Goal: Information Seeking & Learning: Learn about a topic

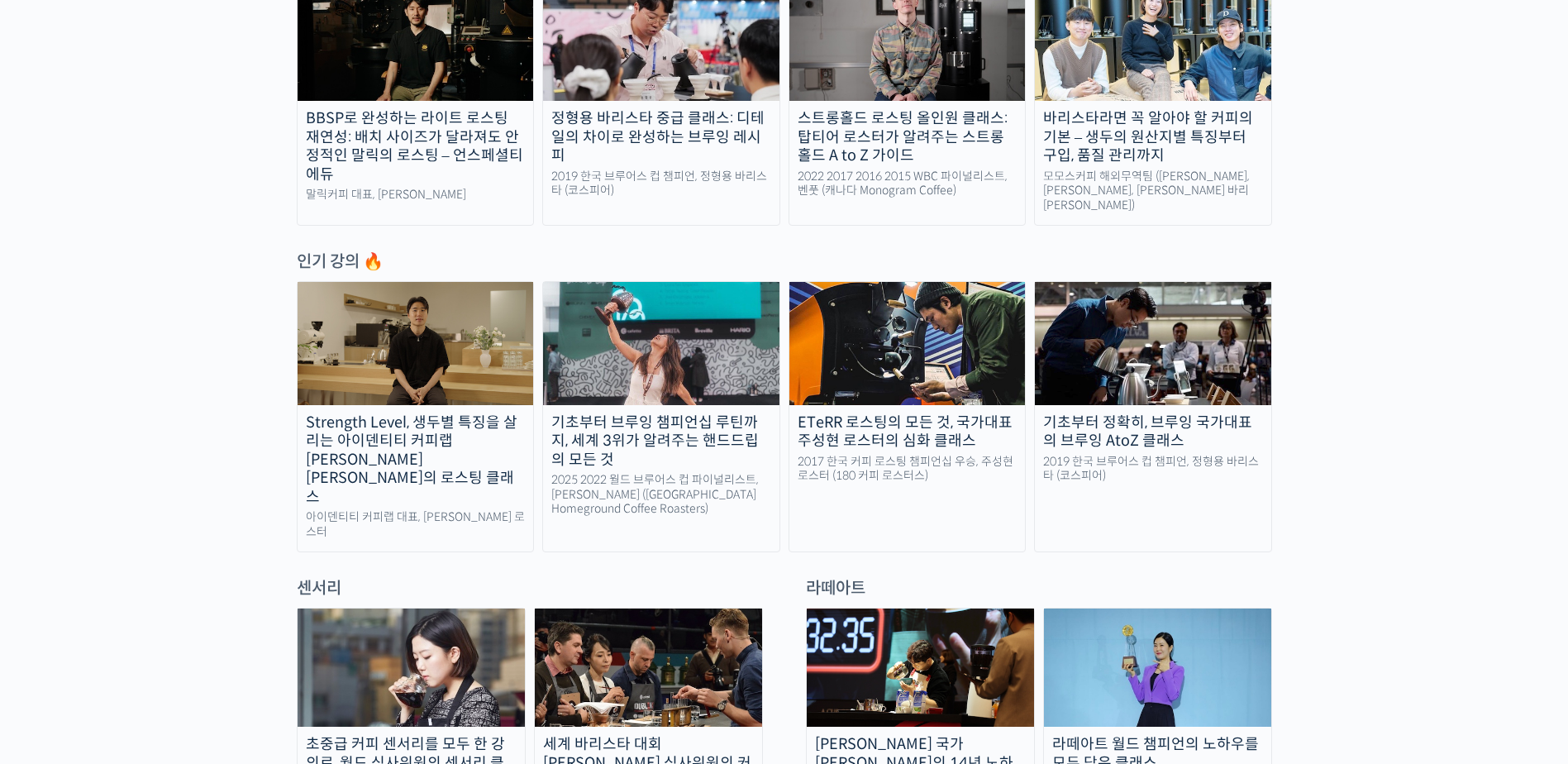
scroll to position [662, 0]
click at [933, 362] on img at bounding box center [907, 342] width 236 height 123
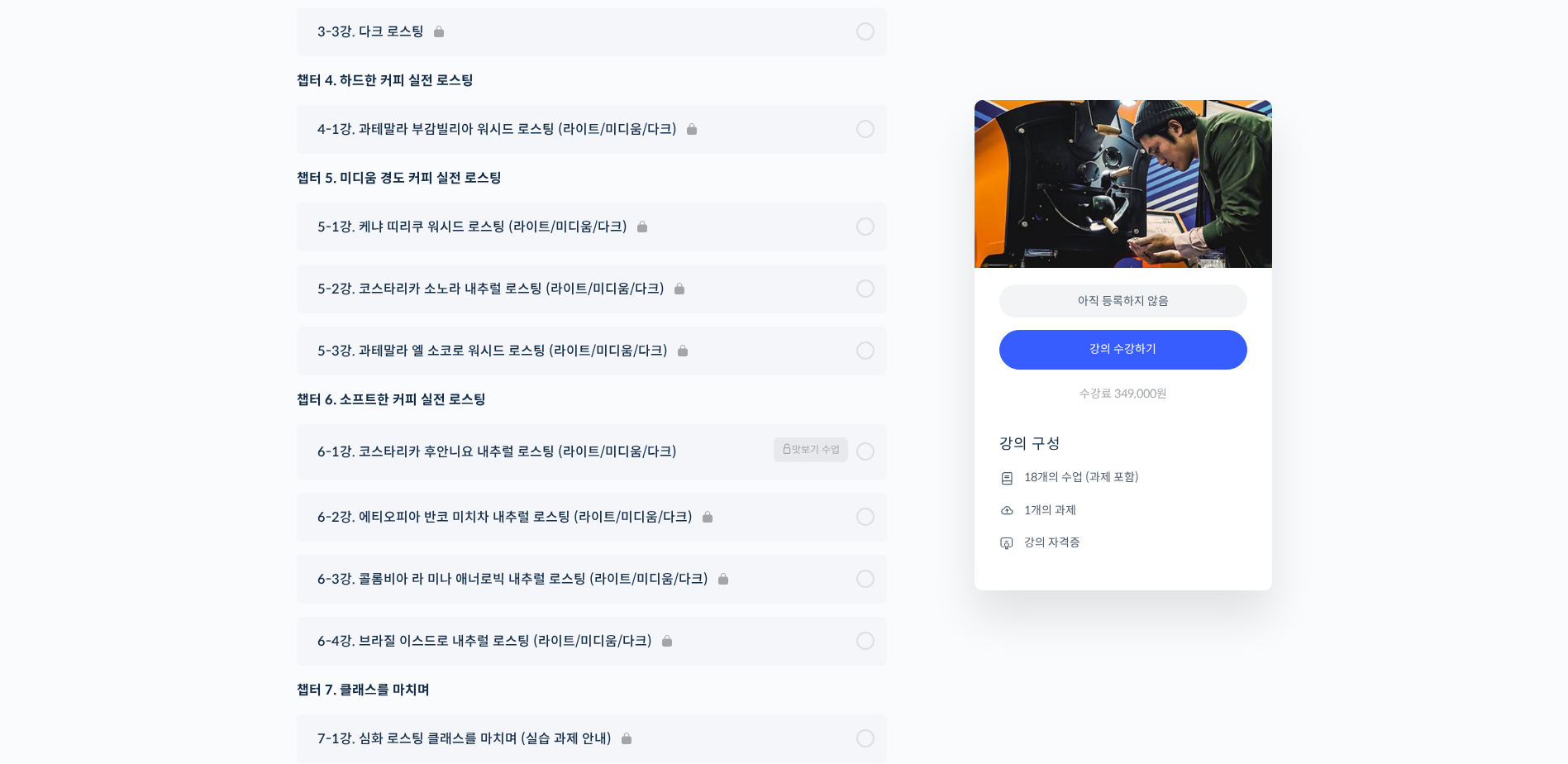
scroll to position [9753, 0]
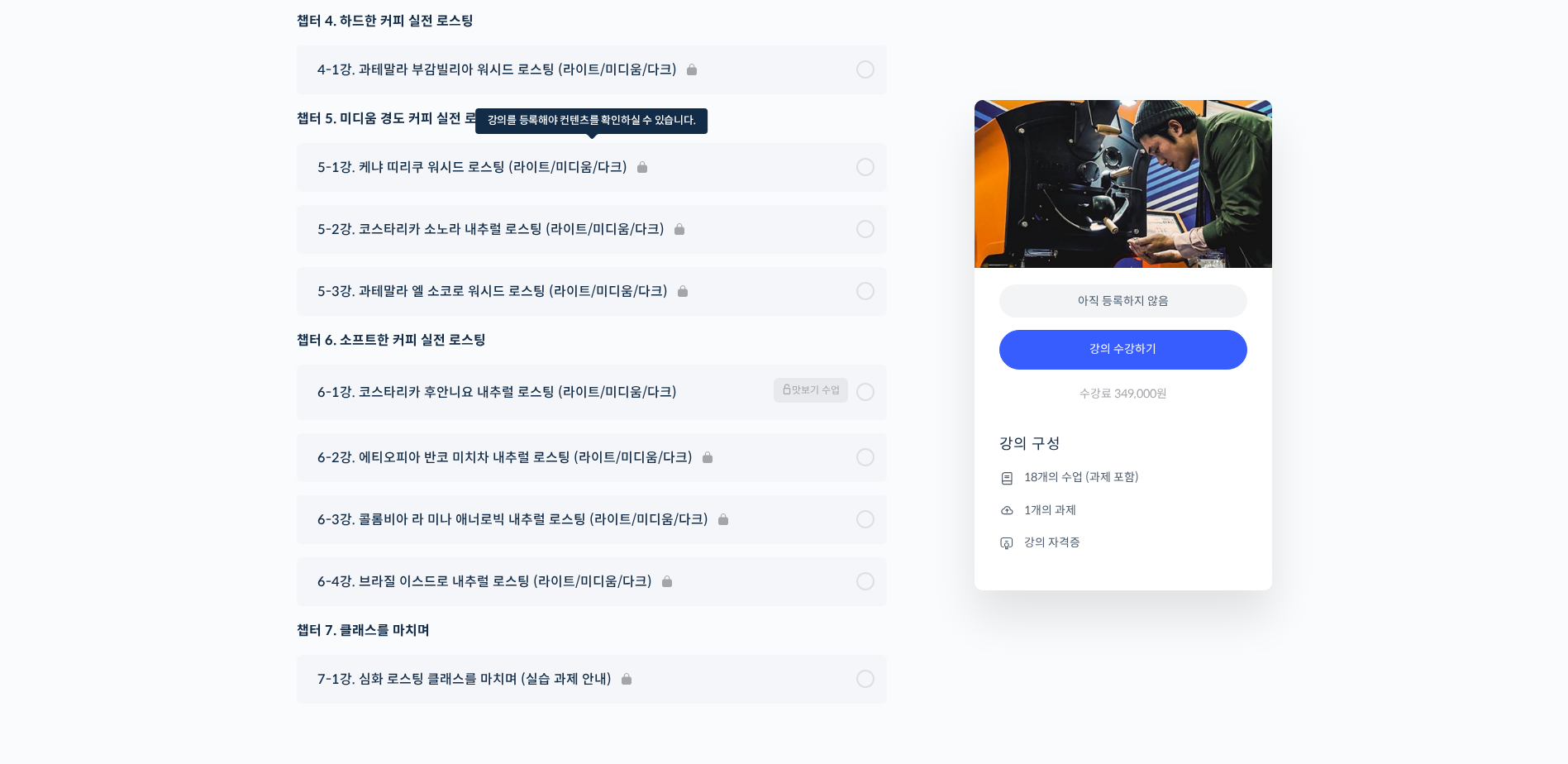
type input "zini091@gmail.com"
click at [532, 192] on div "5-1강. 케냐 띠리쿠 워시드 로스팅 (라이트/미디움/다크)" at bounding box center [592, 167] width 590 height 49
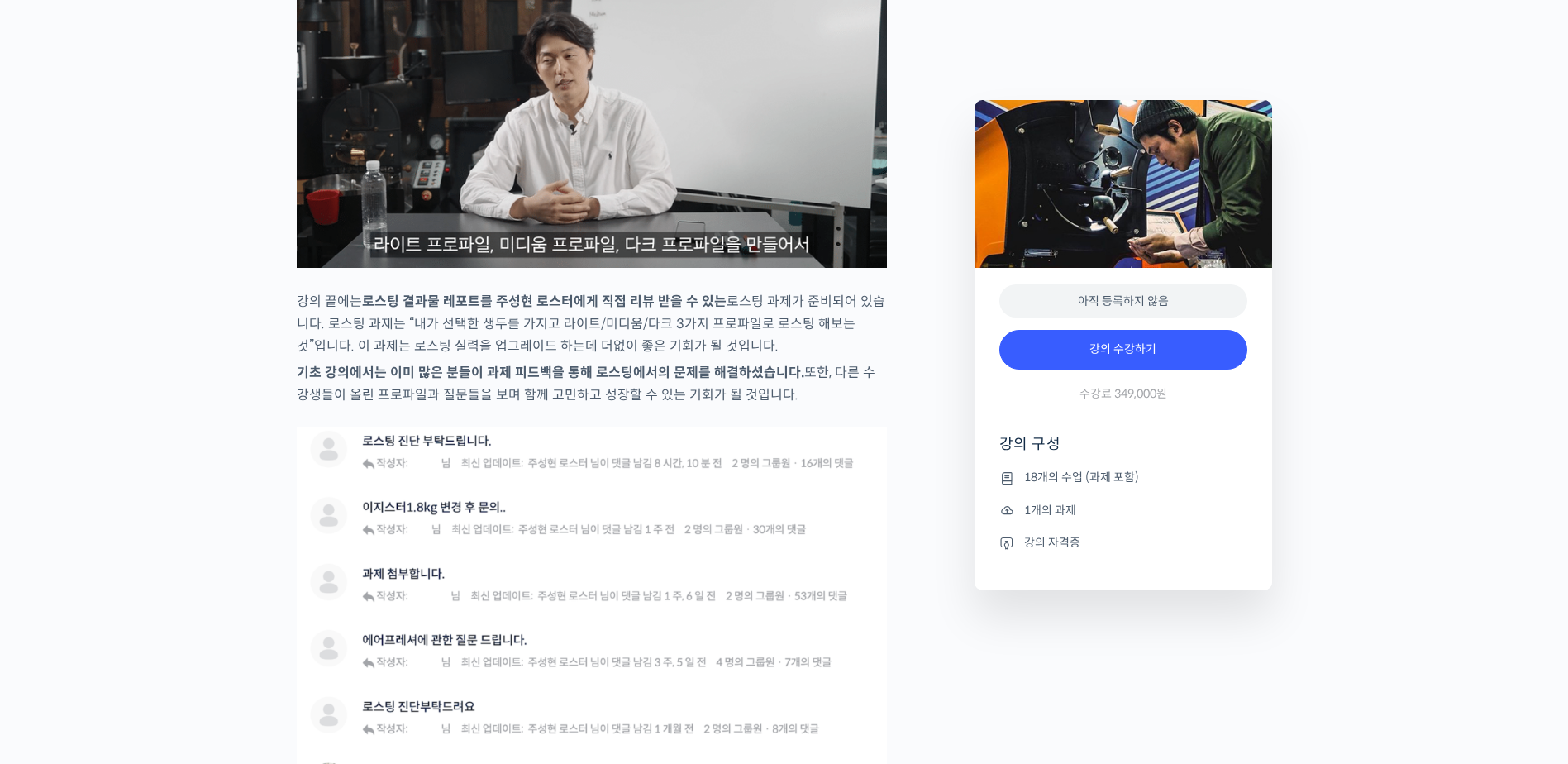
scroll to position [0, 0]
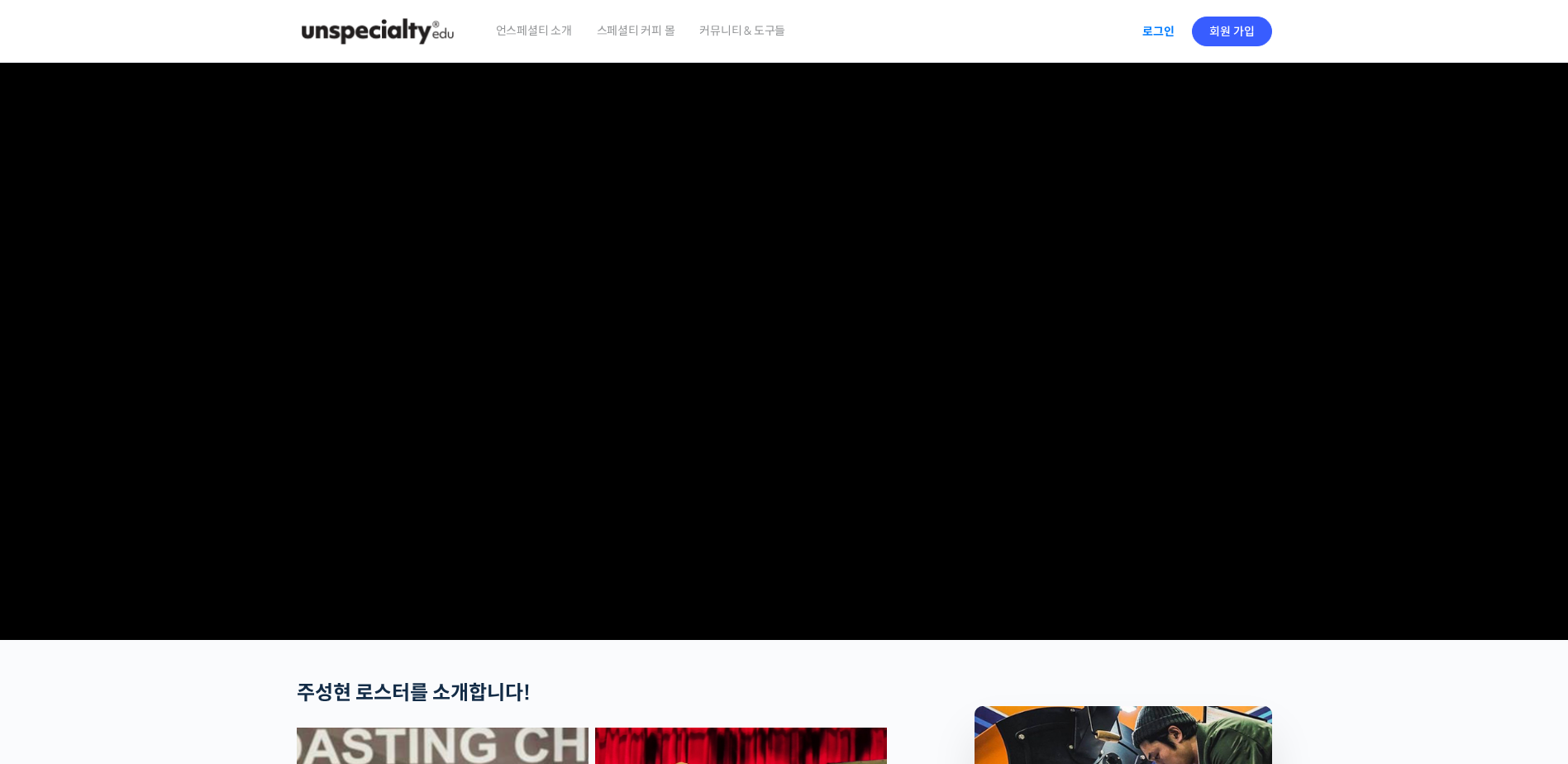
click at [1152, 37] on link "로그인" at bounding box center [1158, 31] width 52 height 38
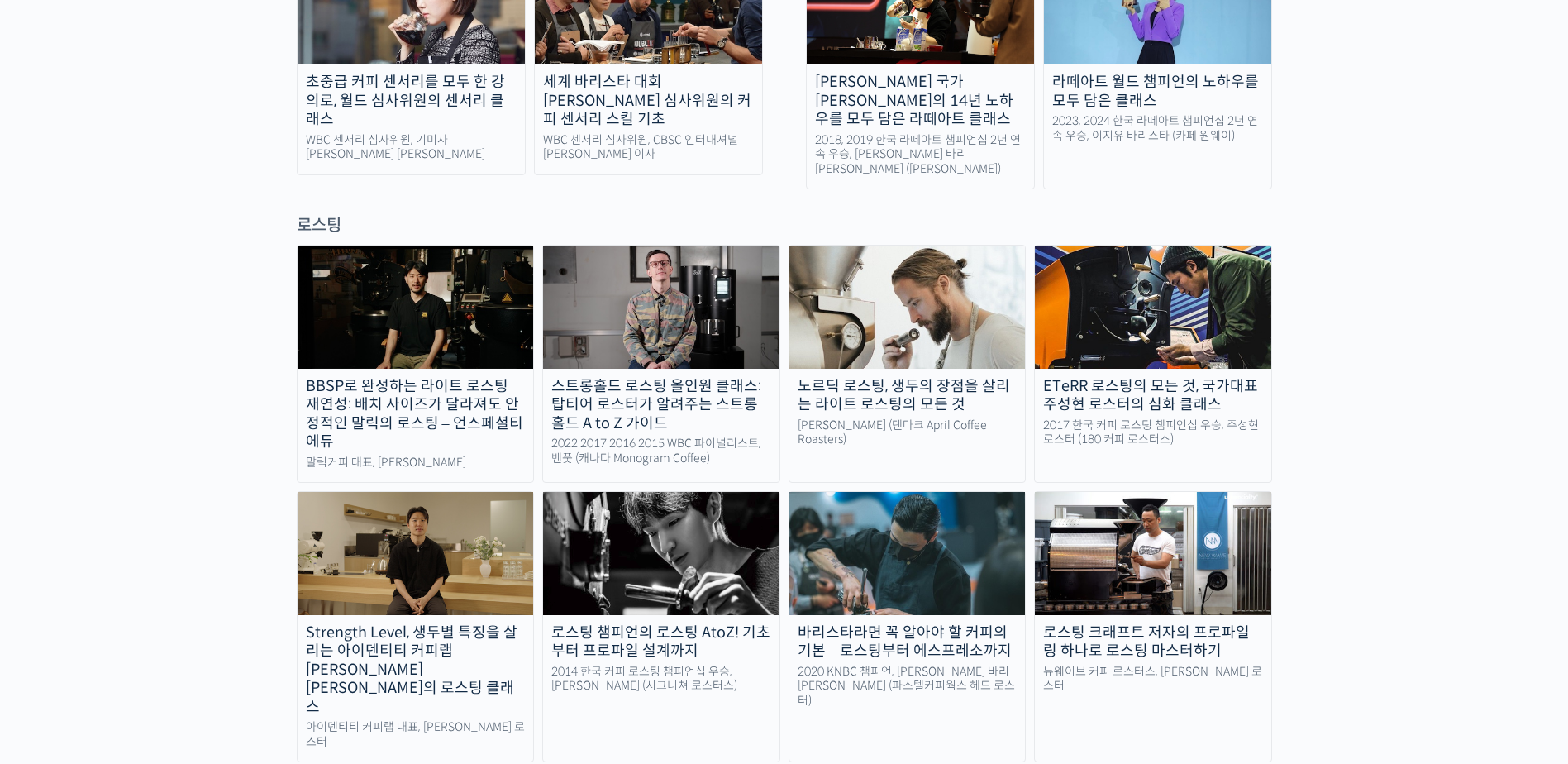
scroll to position [826, 0]
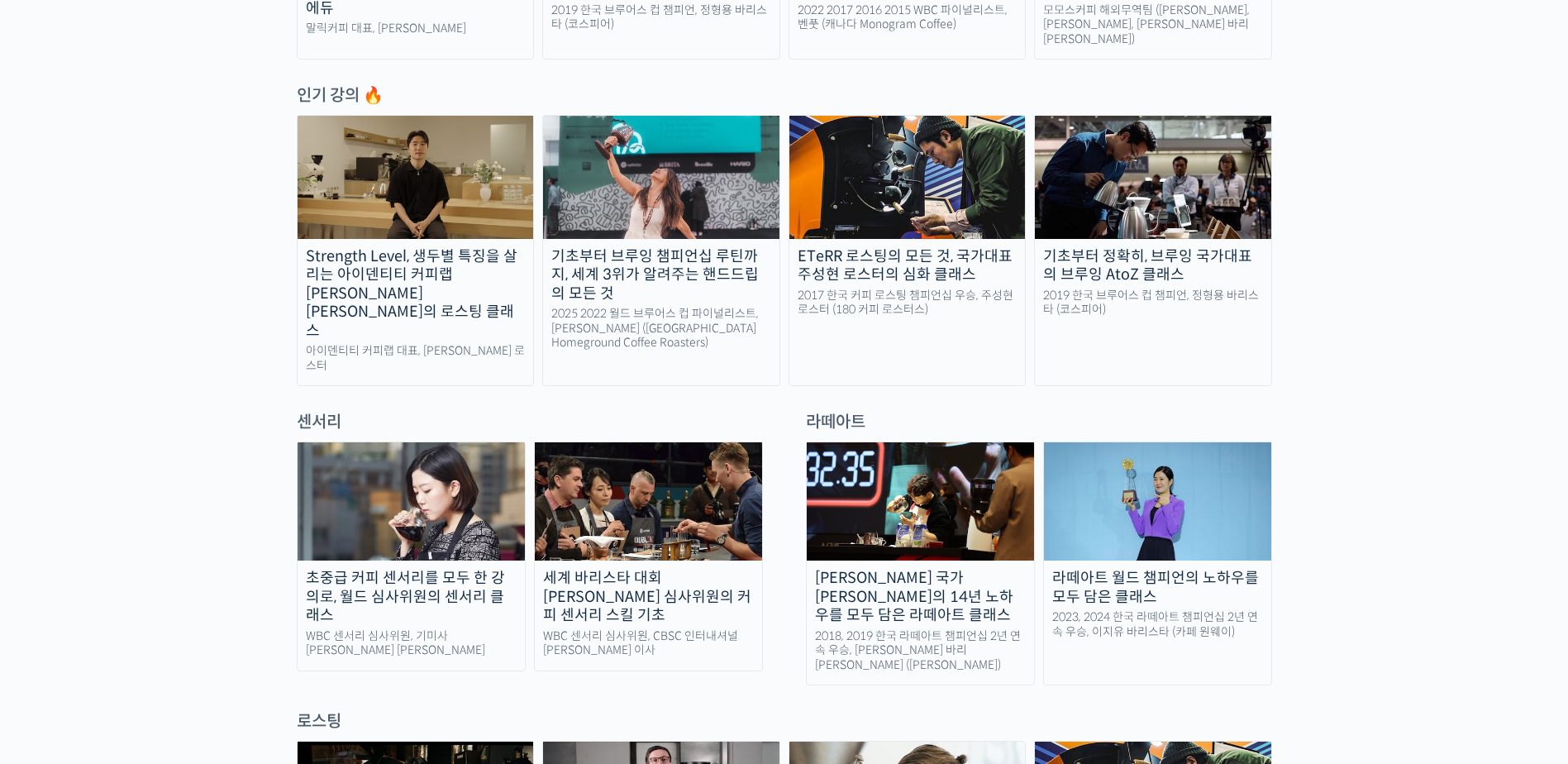
click at [917, 171] on img at bounding box center [907, 177] width 236 height 123
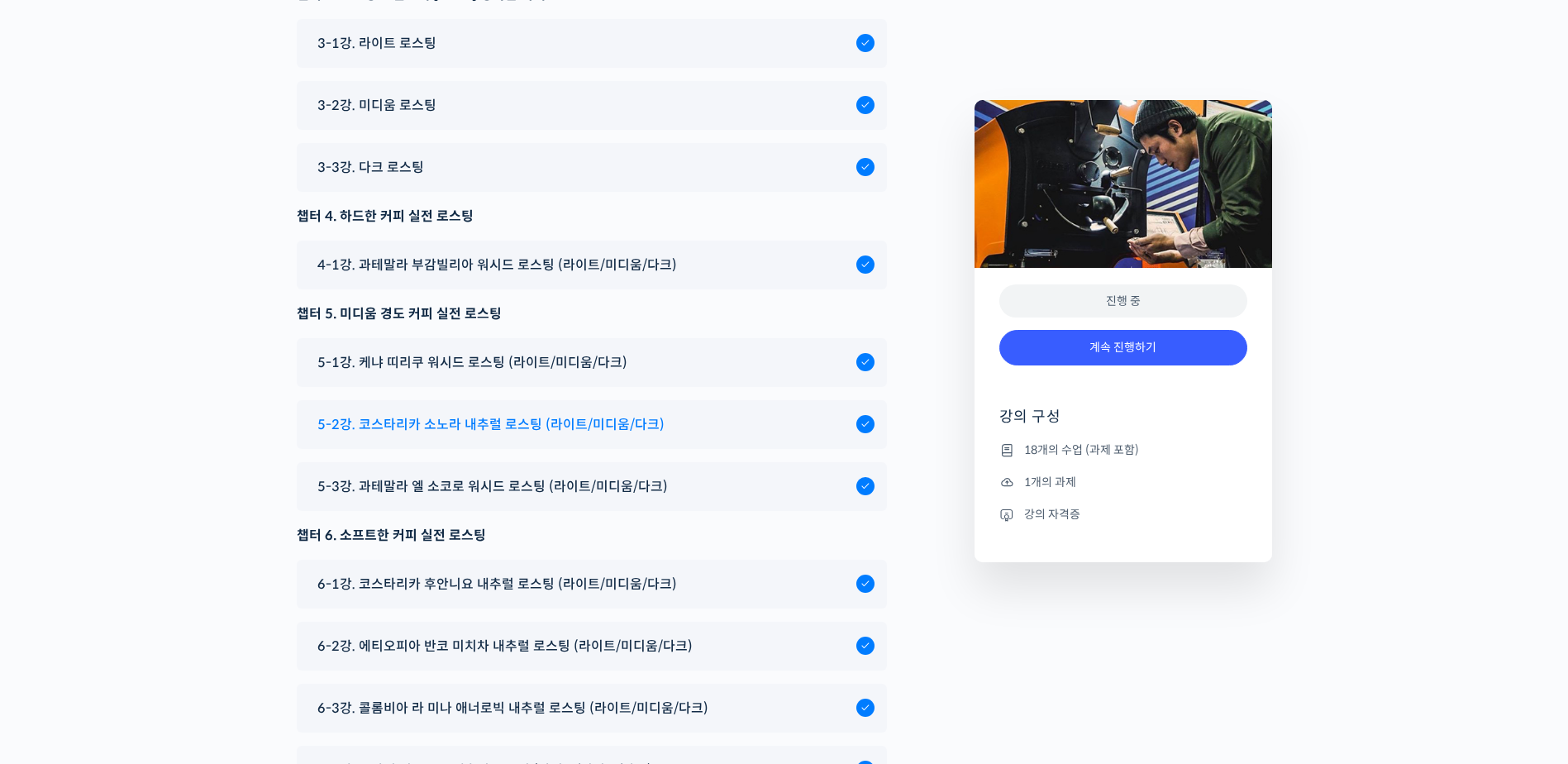
scroll to position [9619, 0]
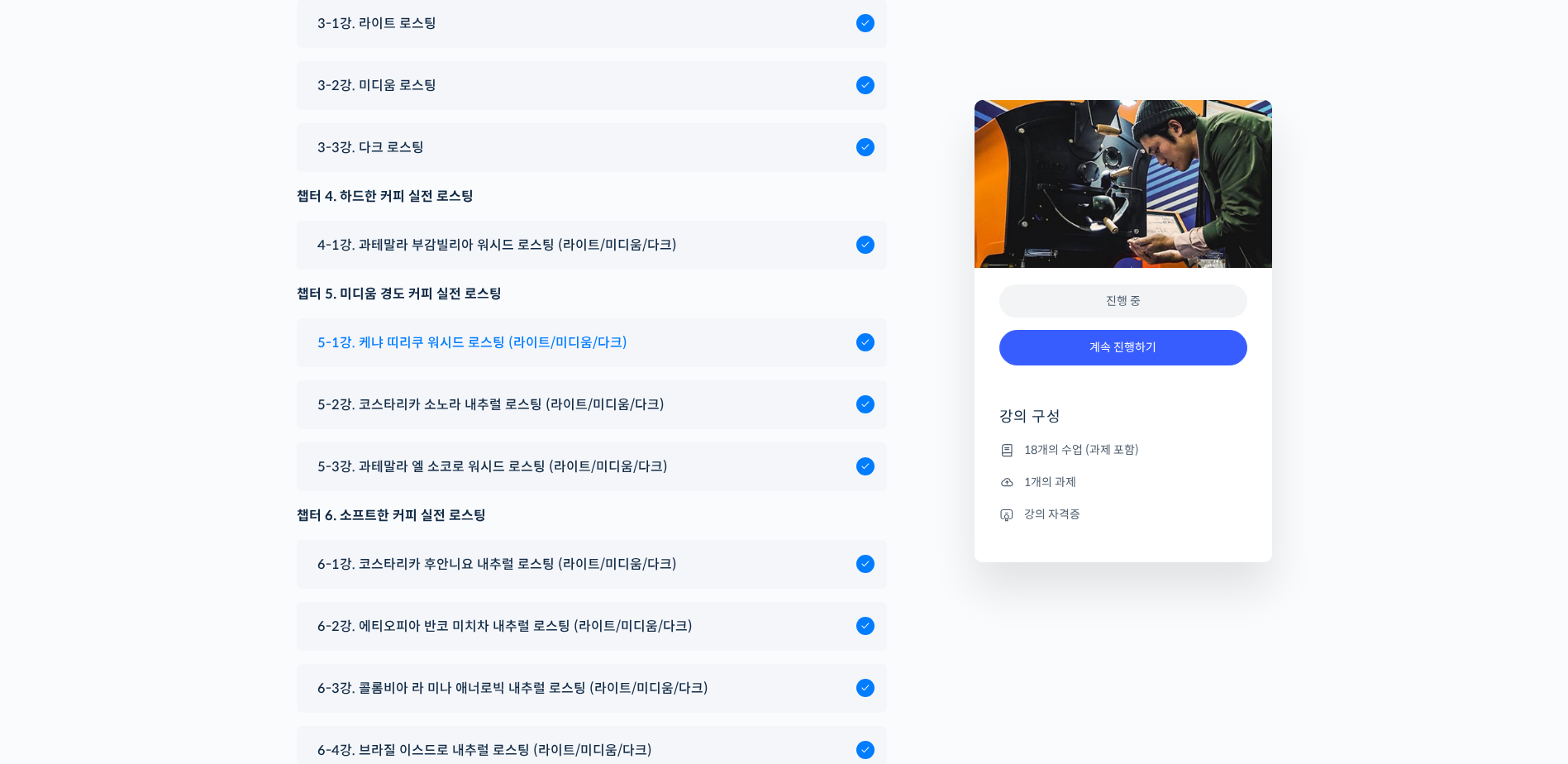
click at [538, 354] on span "5-1강. 케냐 띠리쿠 워시드 로스팅 (라이트/미디움/다크)" at bounding box center [472, 342] width 310 height 22
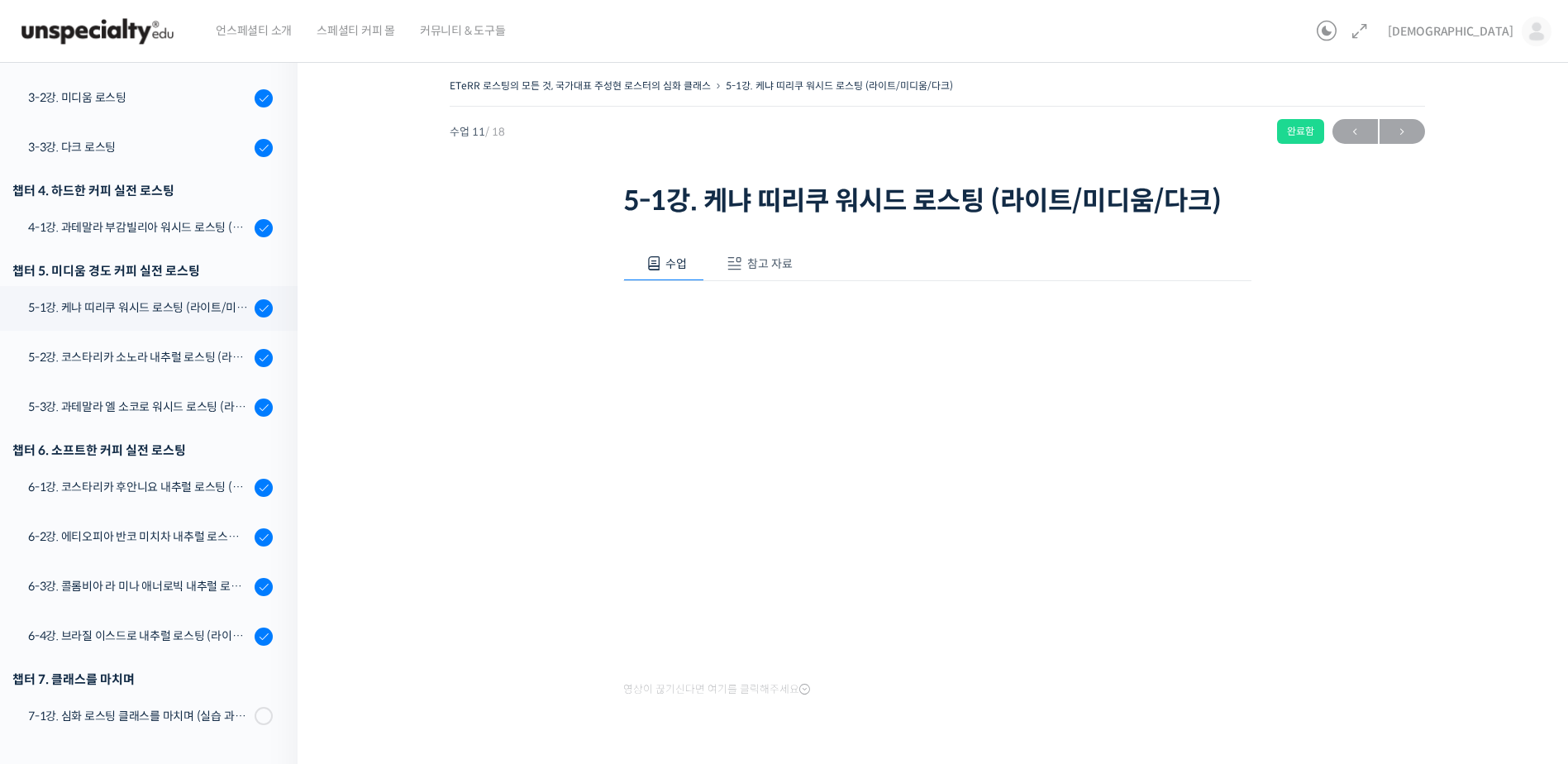
scroll to position [508, 0]
